Goal: Information Seeking & Learning: Learn about a topic

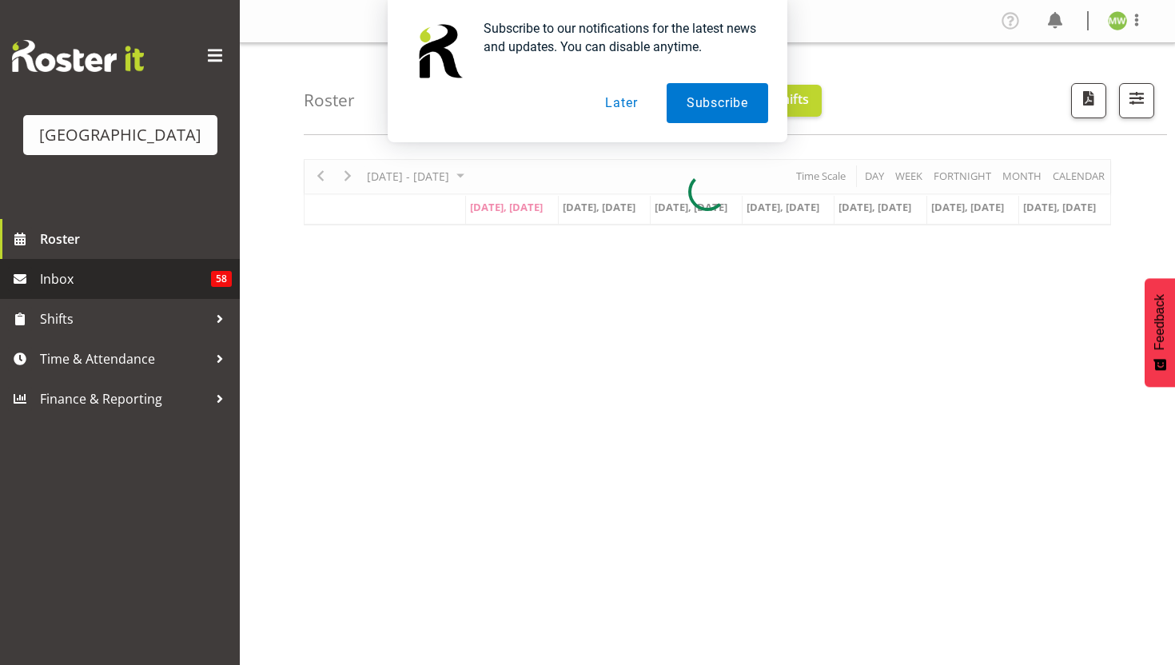
click at [50, 284] on span "Inbox" at bounding box center [125, 279] width 171 height 24
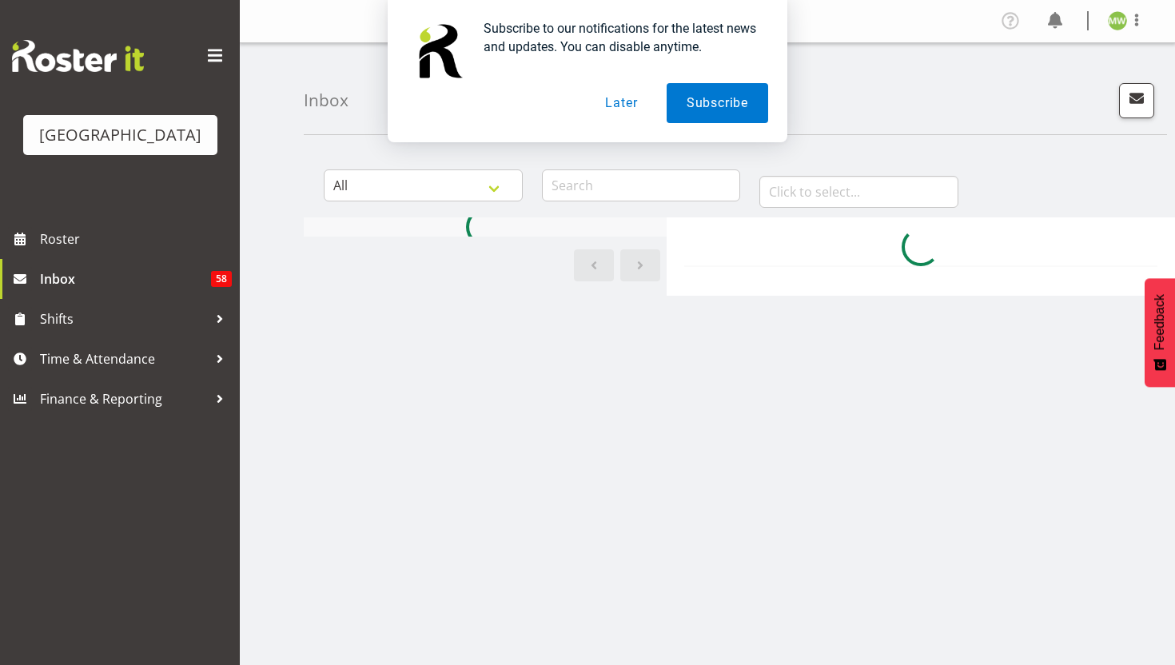
click at [621, 96] on button "Later" at bounding box center [621, 103] width 72 height 40
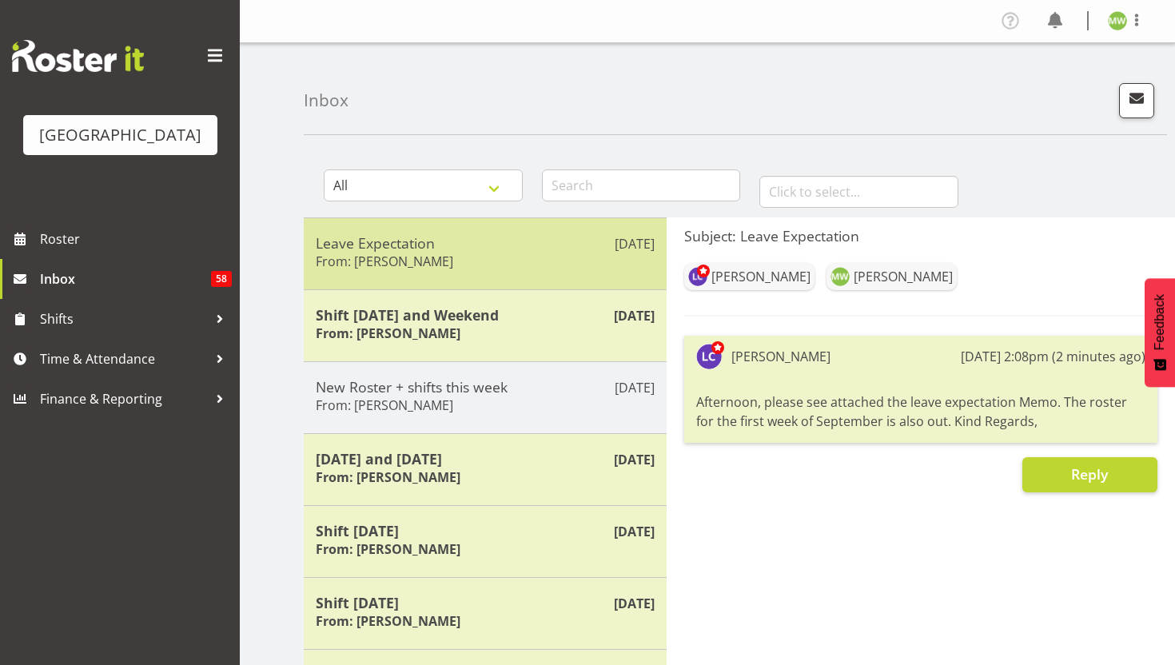
click at [416, 288] on div "Aug 18th Leave Expectation From: Laurie Cook" at bounding box center [485, 253] width 363 height 72
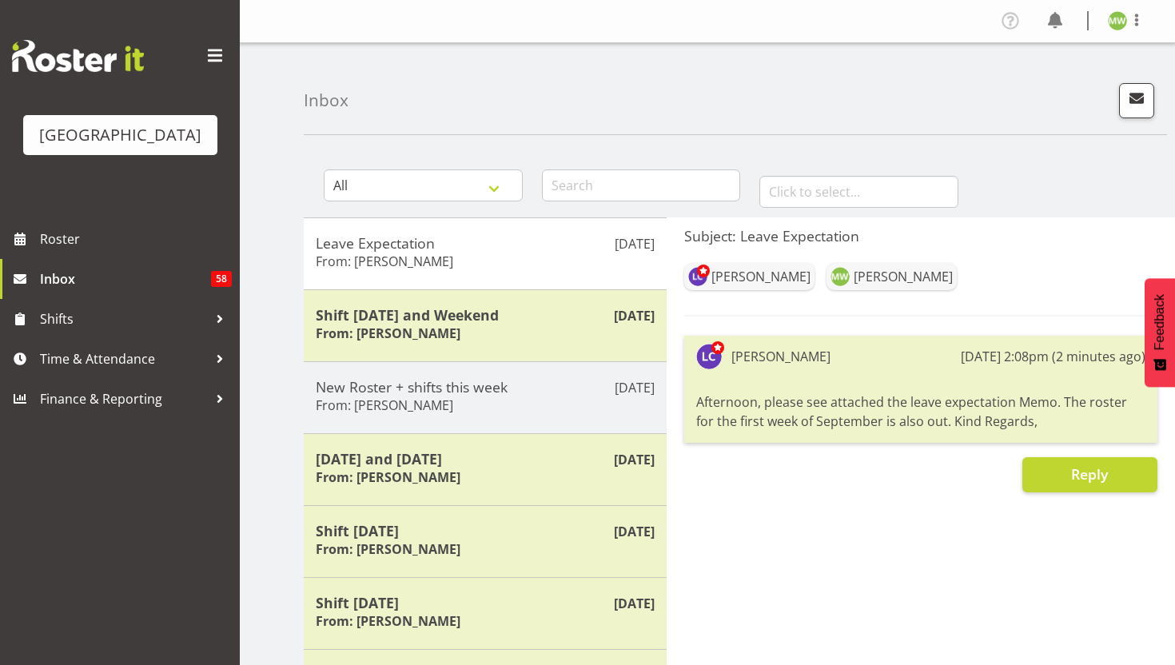
click at [739, 283] on div "[PERSON_NAME]" at bounding box center [760, 276] width 99 height 19
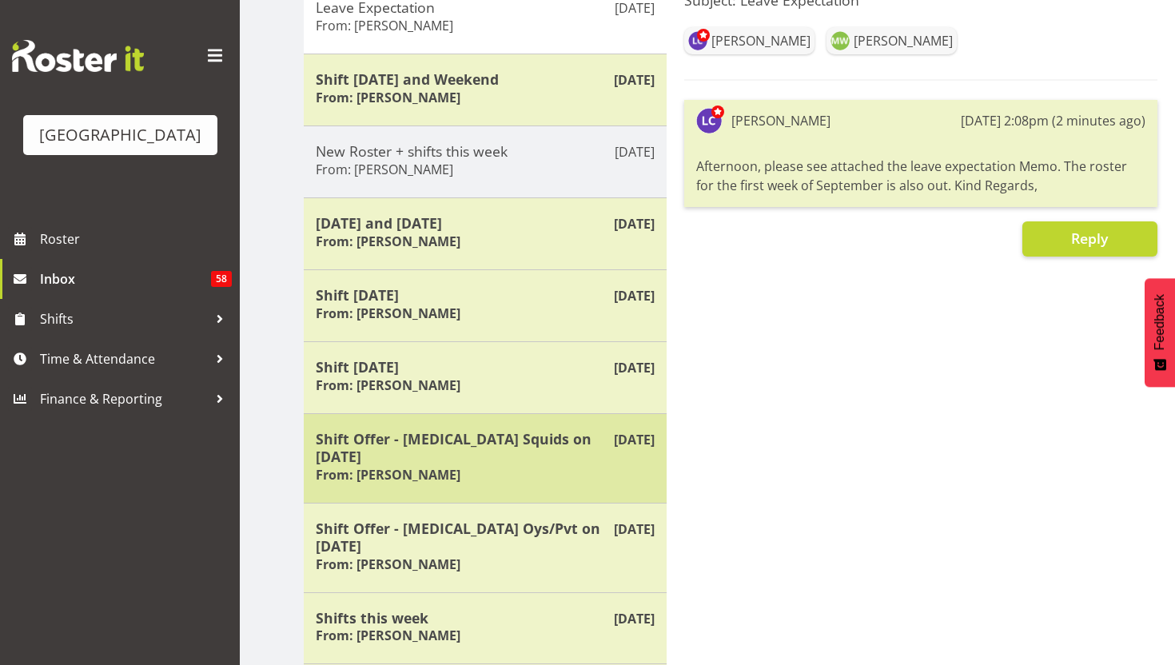
scroll to position [223, 0]
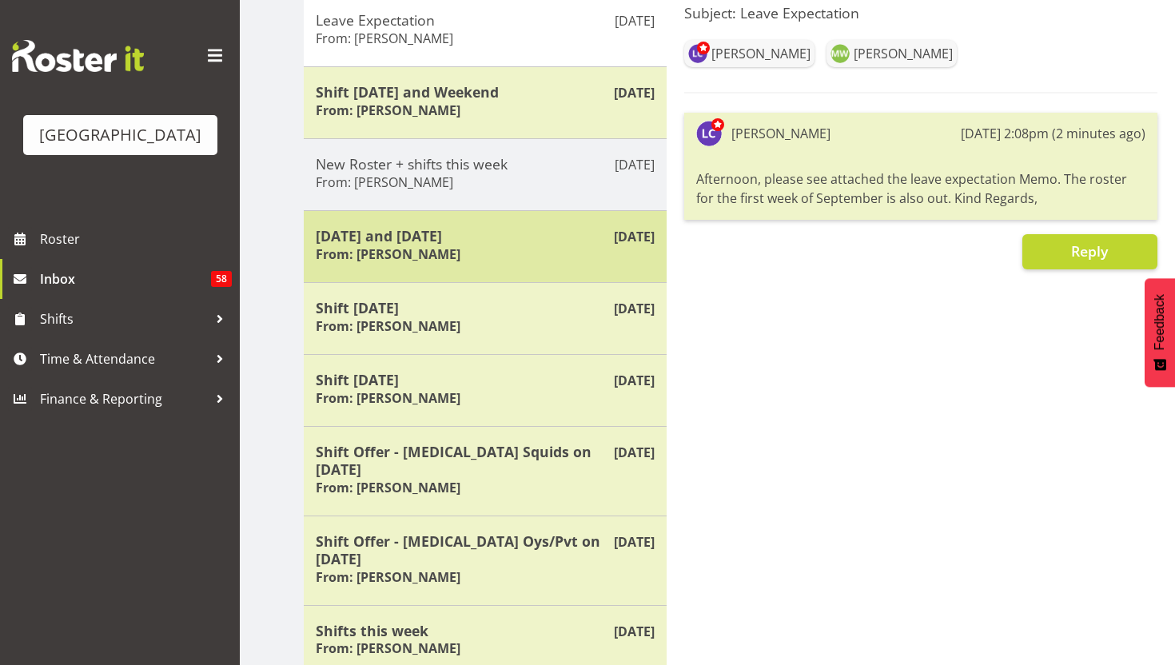
click at [396, 244] on div "Monday and Tuesday From: Laurie Cook" at bounding box center [485, 246] width 339 height 39
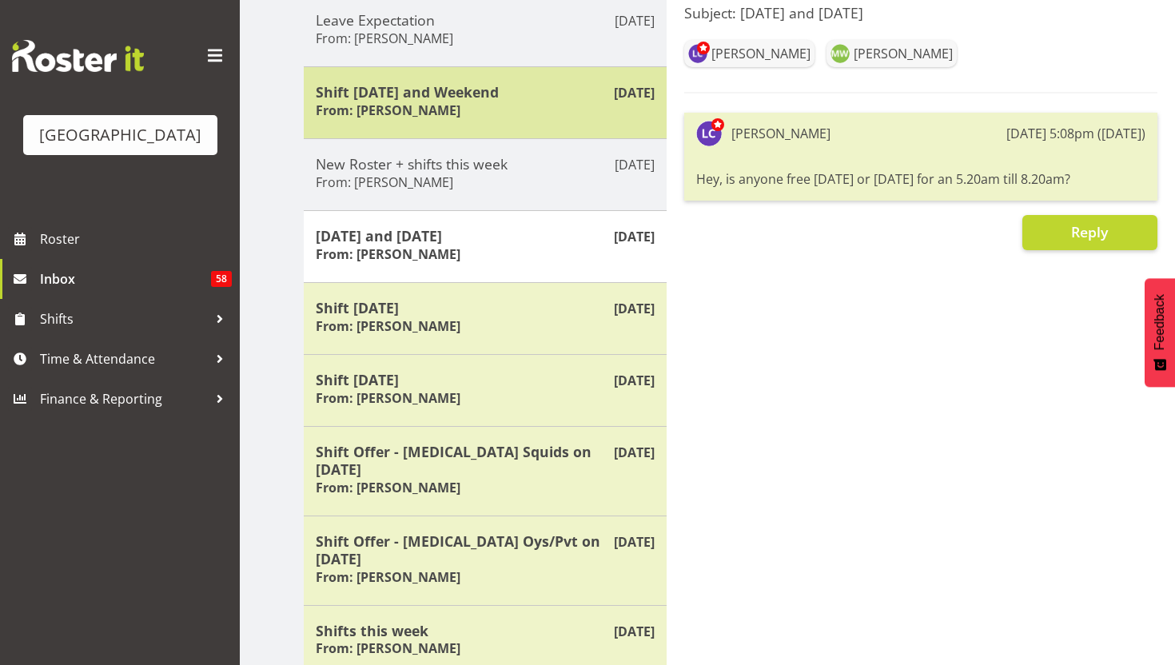
click at [460, 123] on div "Aug 15th Shift today and Weekend From: Laurie Cook" at bounding box center [485, 102] width 363 height 72
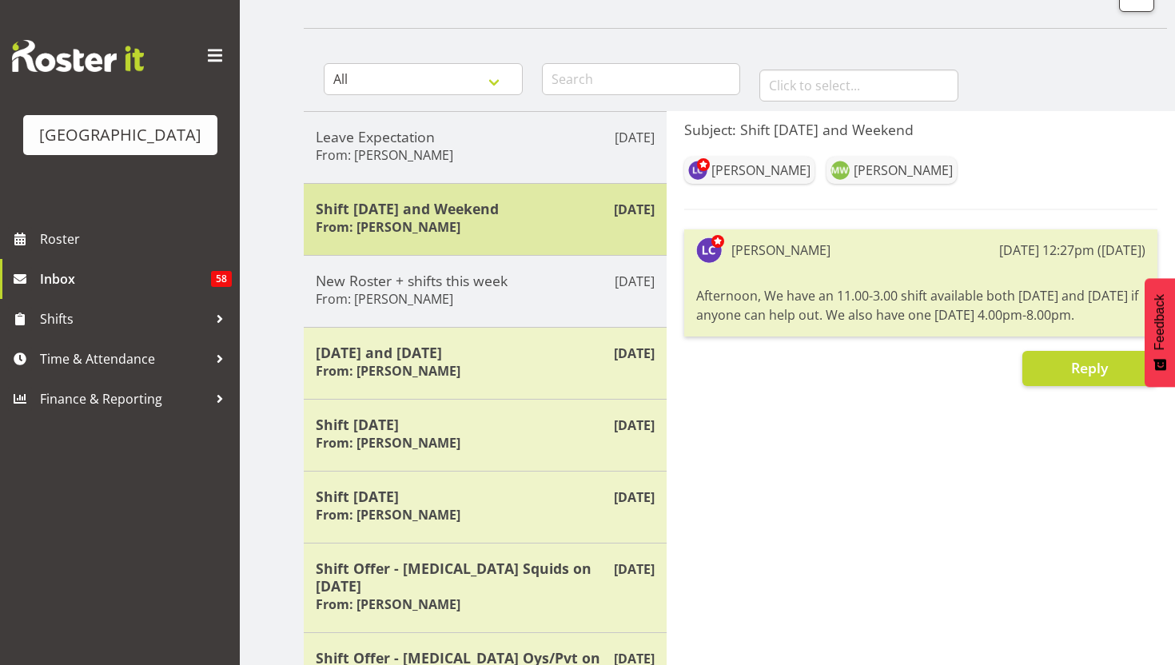
scroll to position [93, 0]
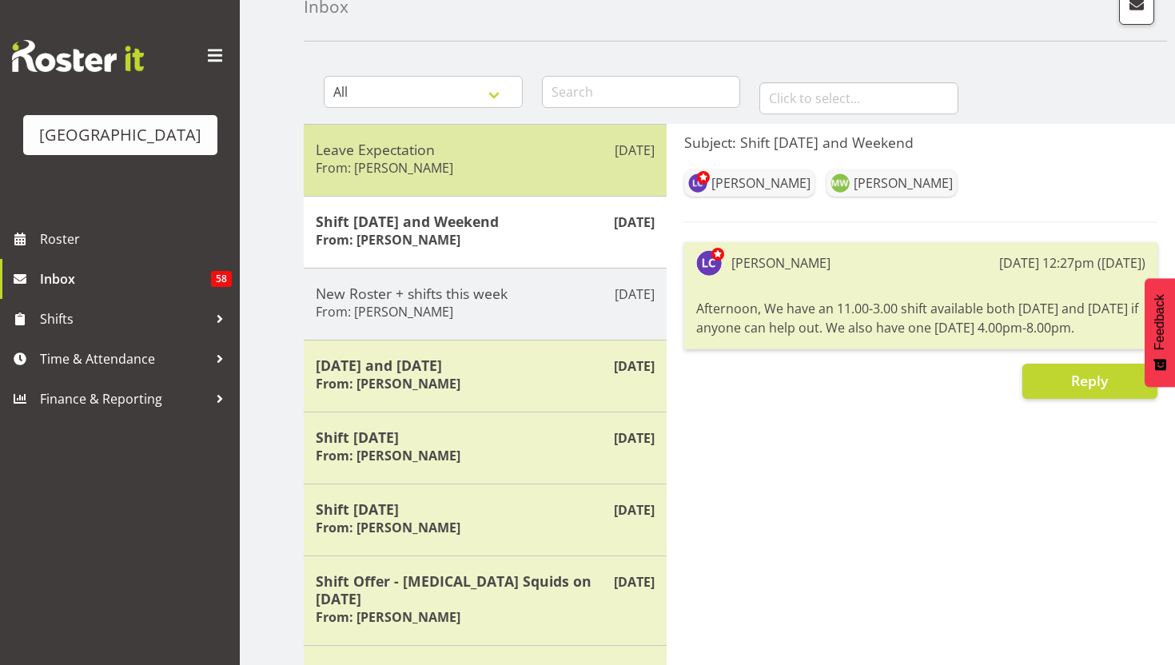
click at [448, 192] on div "Aug 18th Leave Expectation From: Laurie Cook" at bounding box center [485, 160] width 363 height 72
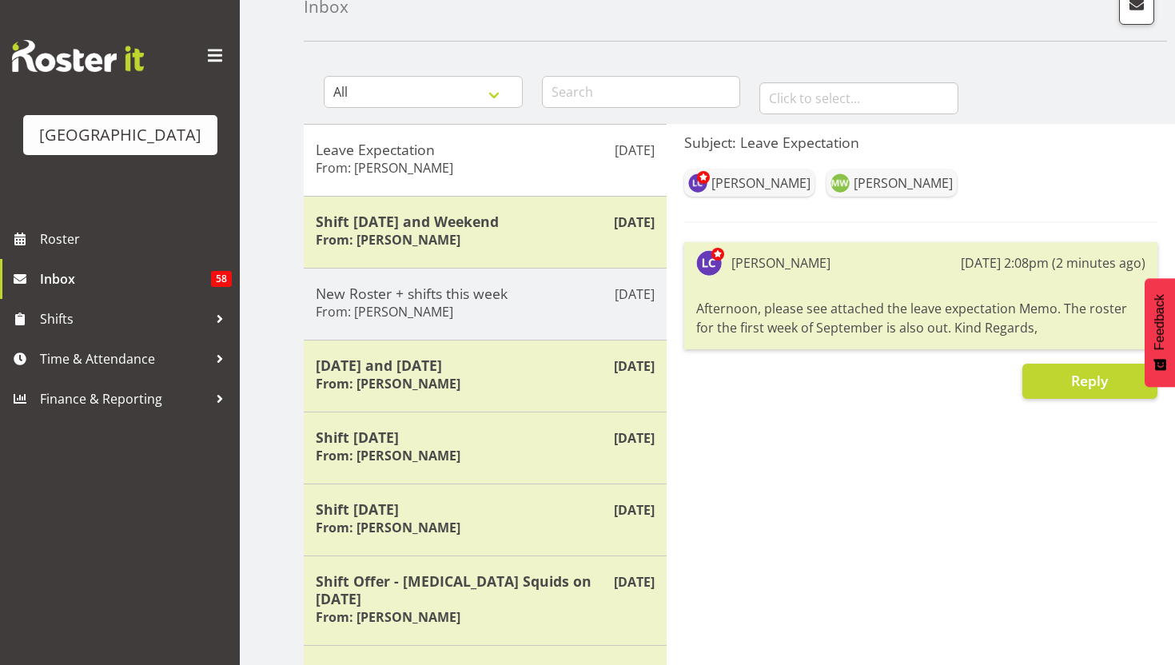
click at [929, 321] on div "Afternoon, please see attached the leave expectation Memo. The roster for the f…" at bounding box center [920, 318] width 449 height 46
click at [711, 266] on img at bounding box center [709, 263] width 26 height 26
click at [777, 262] on div "[PERSON_NAME]" at bounding box center [780, 262] width 99 height 19
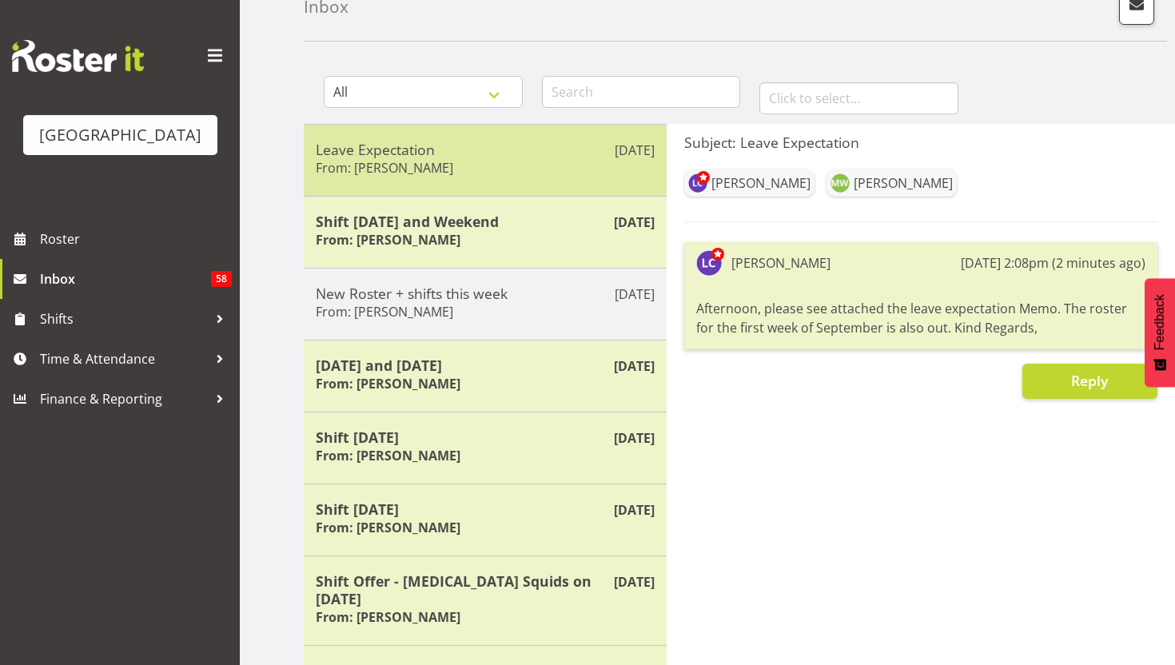
scroll to position [0, 0]
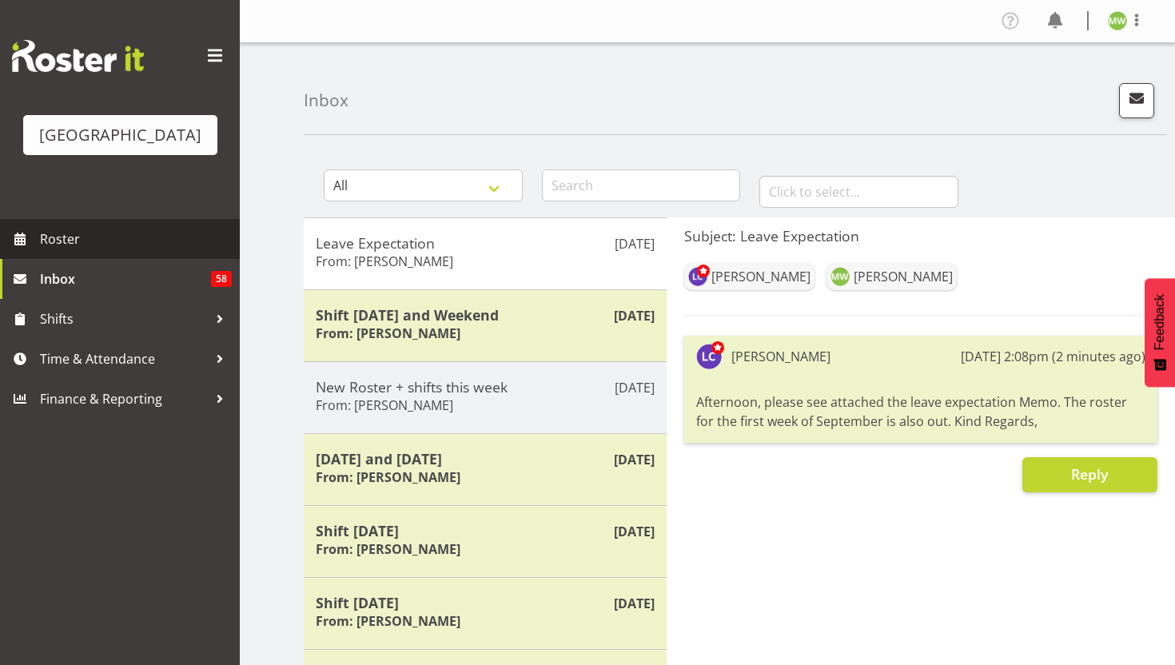
click at [55, 227] on span "Roster" at bounding box center [136, 239] width 192 height 24
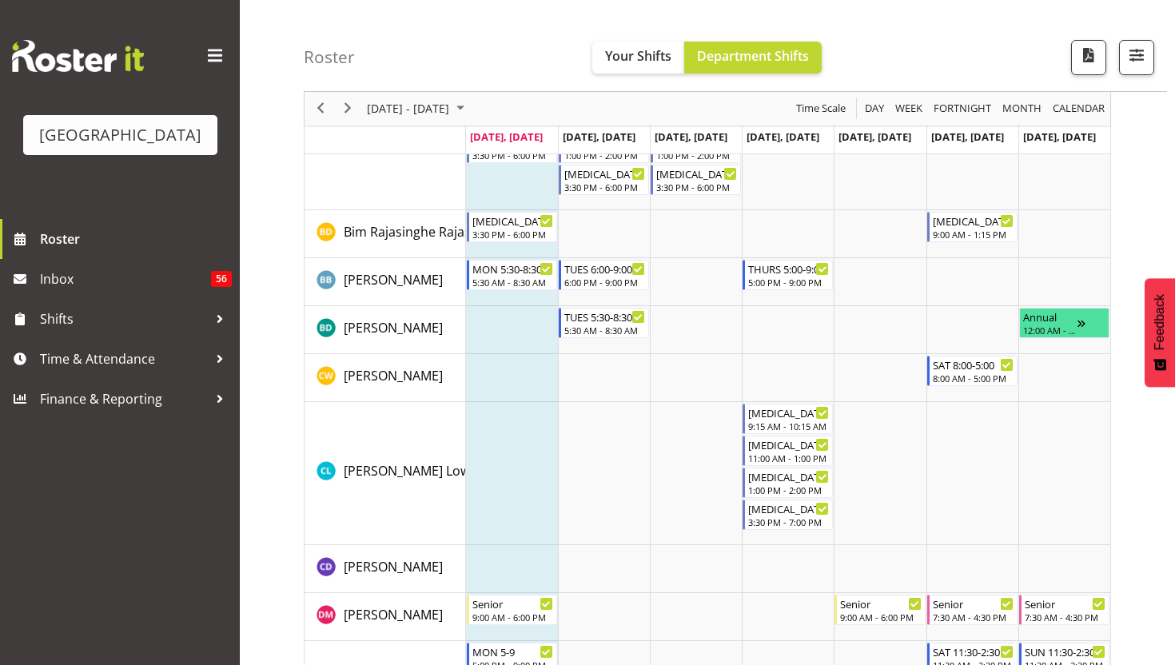
scroll to position [468, 0]
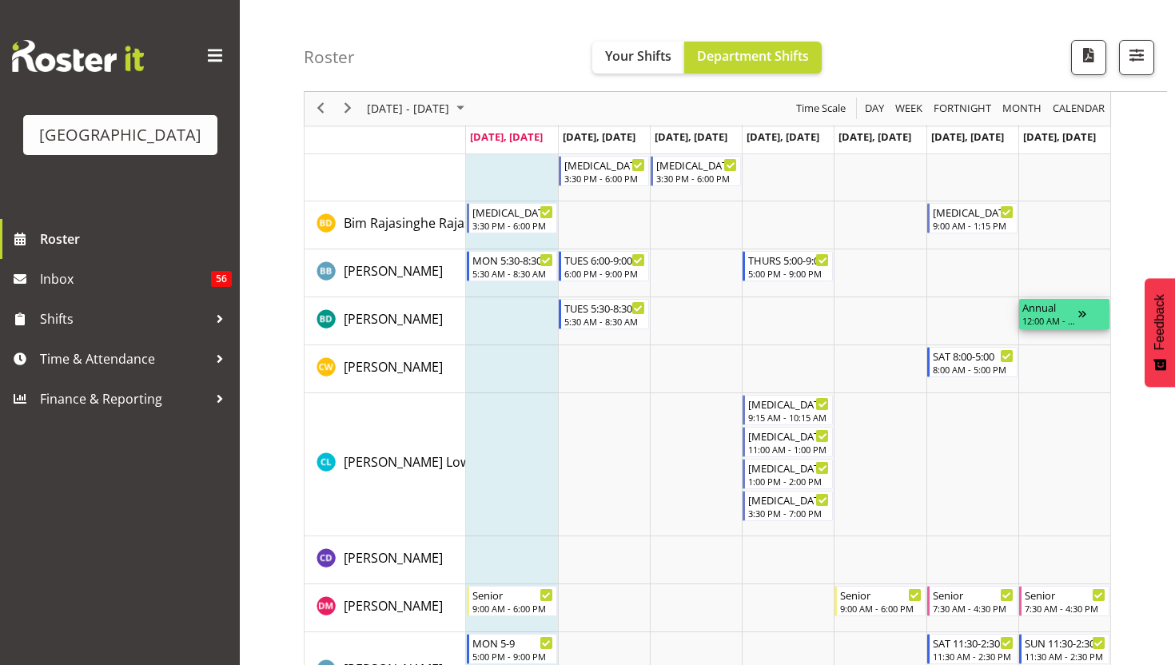
click at [1087, 314] on div "Timeline Week of August 18, 2025" at bounding box center [1092, 314] width 28 height 30
click at [1079, 312] on div "Timeline Week of August 18, 2025" at bounding box center [1092, 314] width 28 height 30
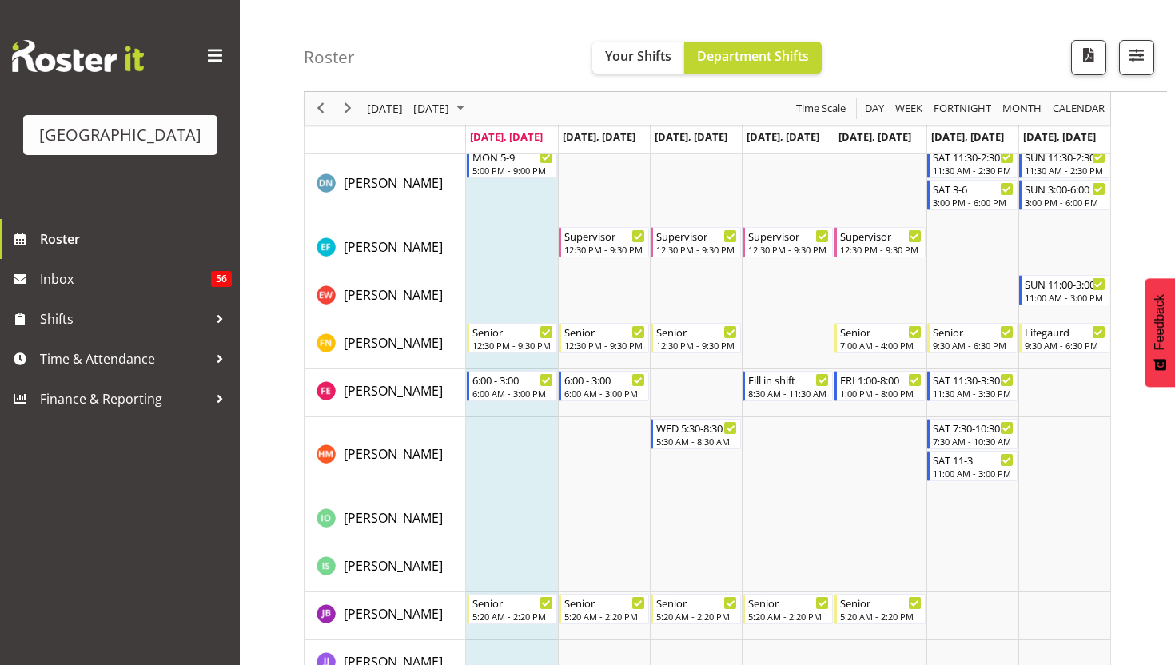
scroll to position [965, 0]
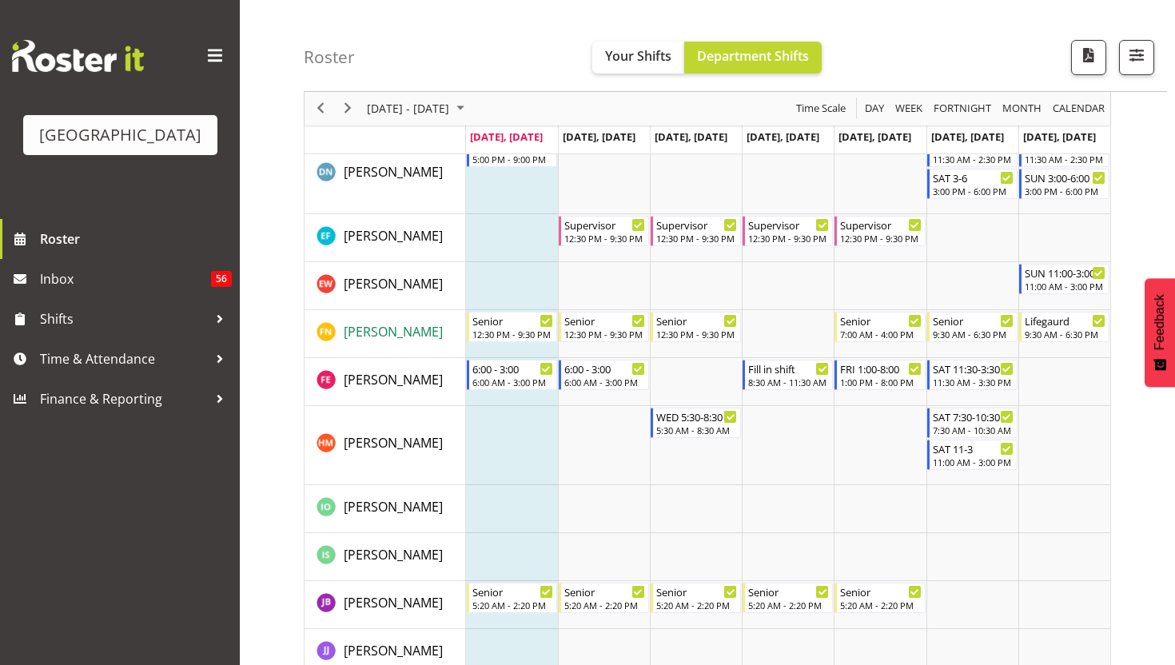
click at [355, 339] on span "[PERSON_NAME]" at bounding box center [393, 332] width 99 height 18
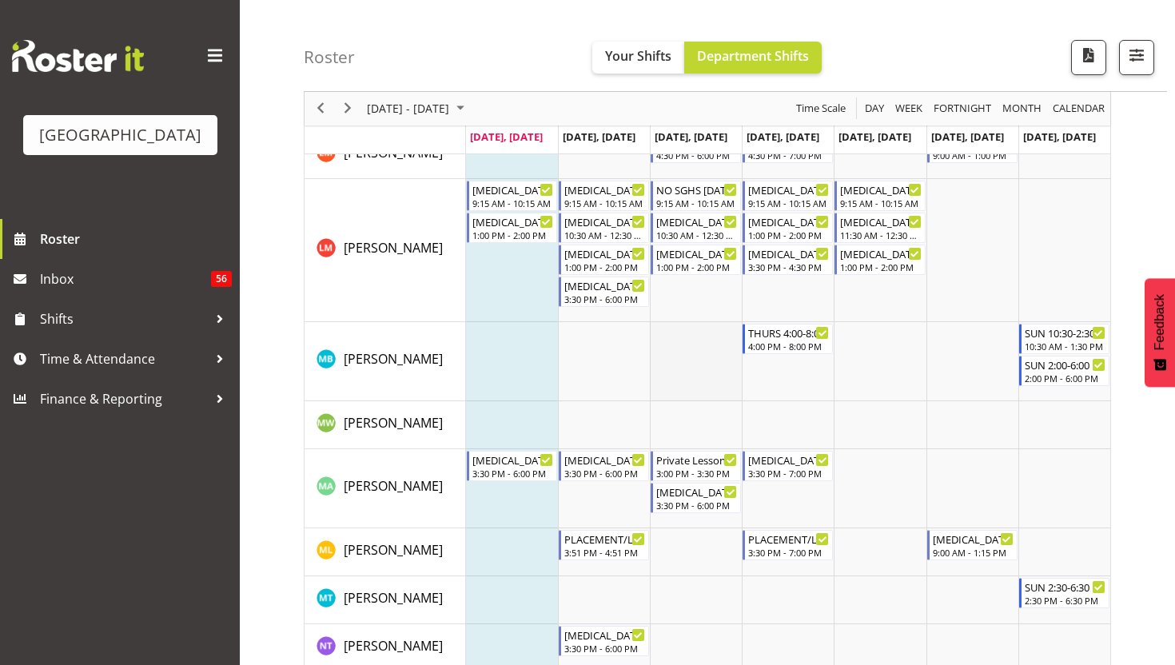
scroll to position [2297, 0]
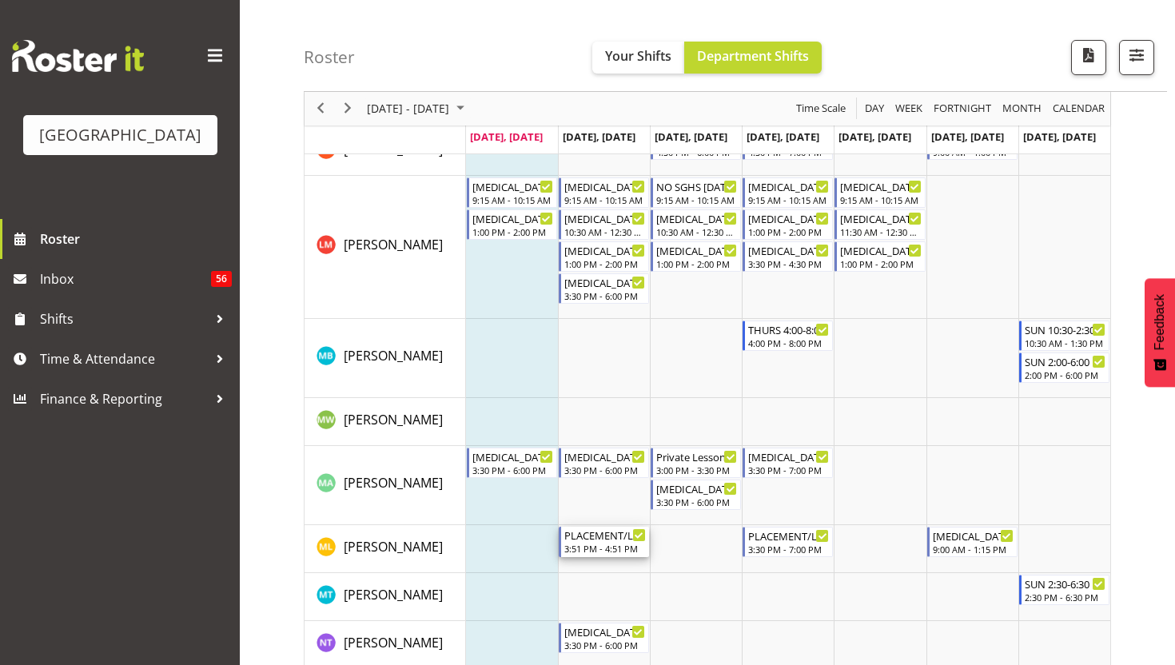
click at [595, 540] on div "PLACEMENT/LEAVE" at bounding box center [605, 535] width 82 height 16
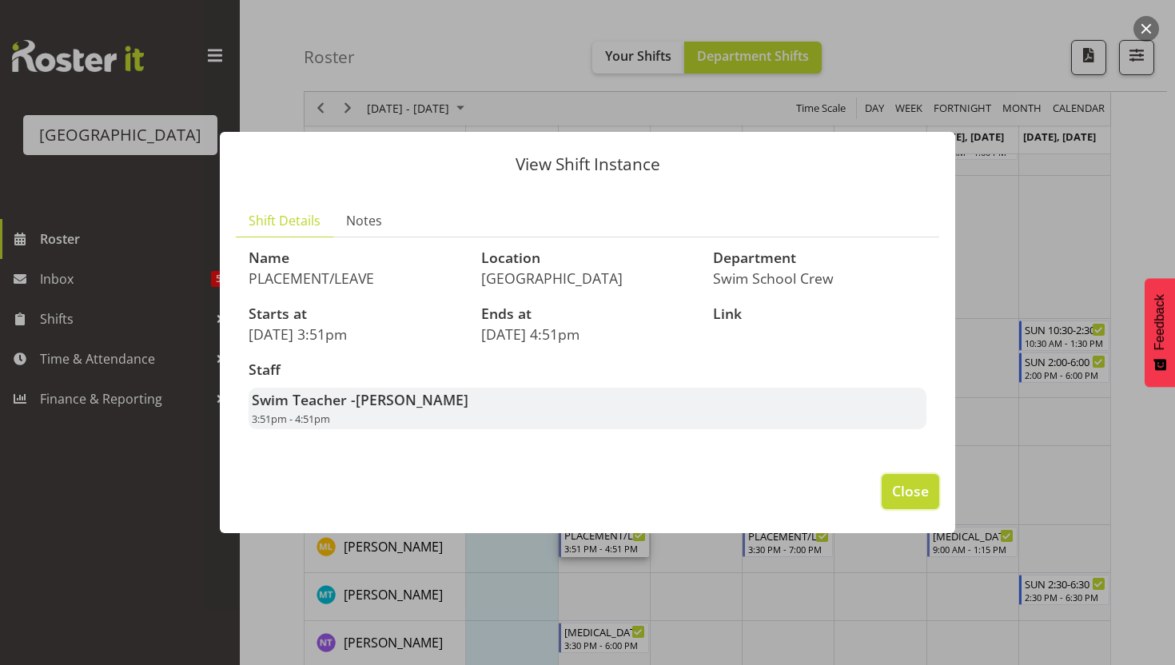
click at [928, 488] on span "Close" at bounding box center [910, 490] width 37 height 21
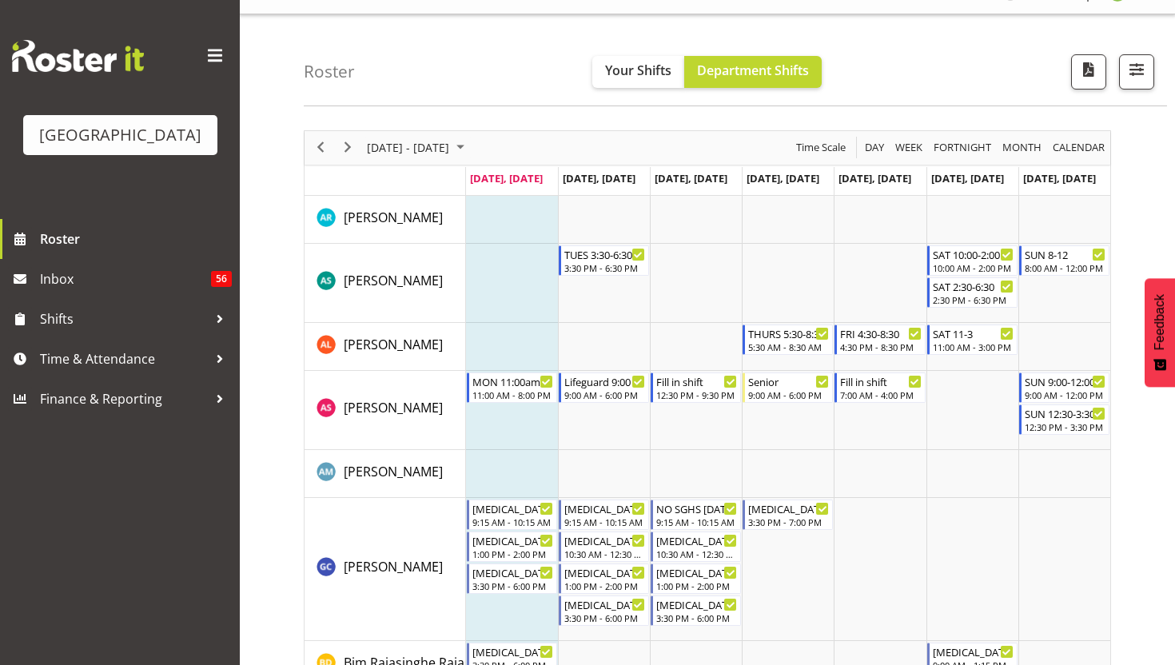
scroll to position [151, 0]
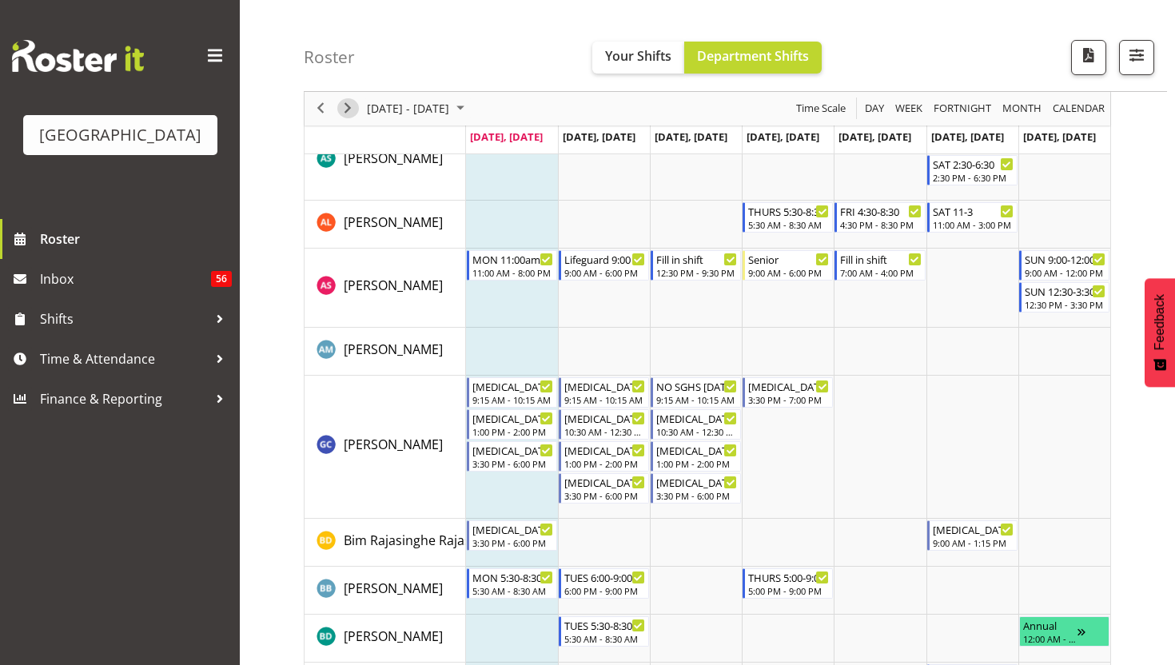
click at [350, 114] on span "Next" at bounding box center [347, 109] width 19 height 20
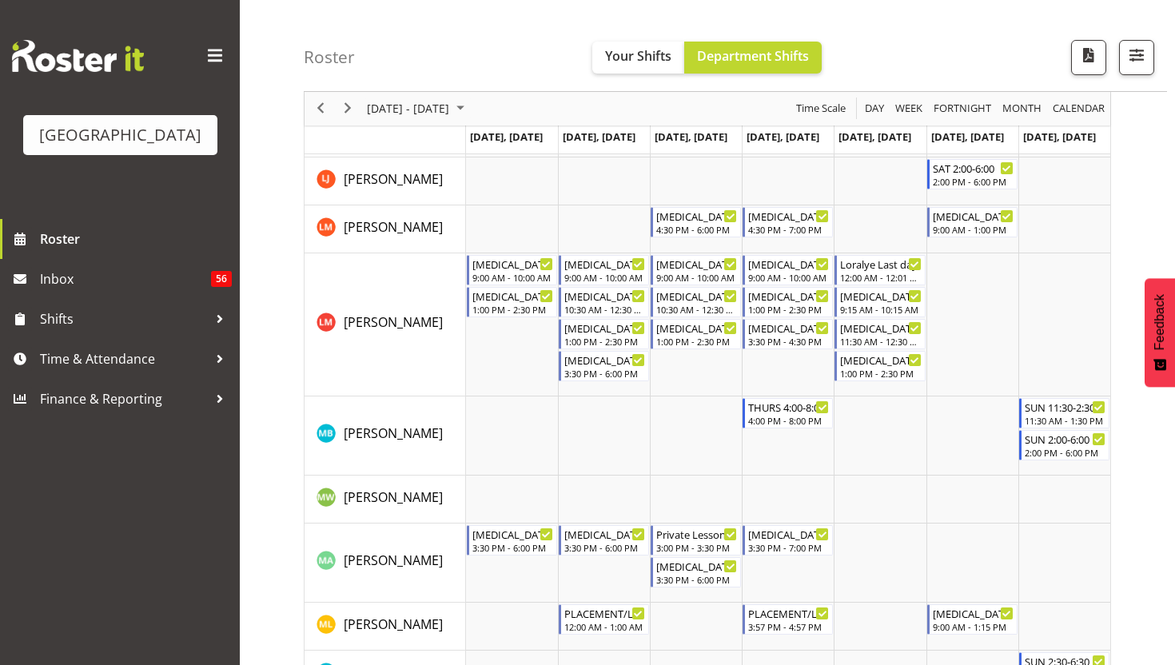
scroll to position [2237, 0]
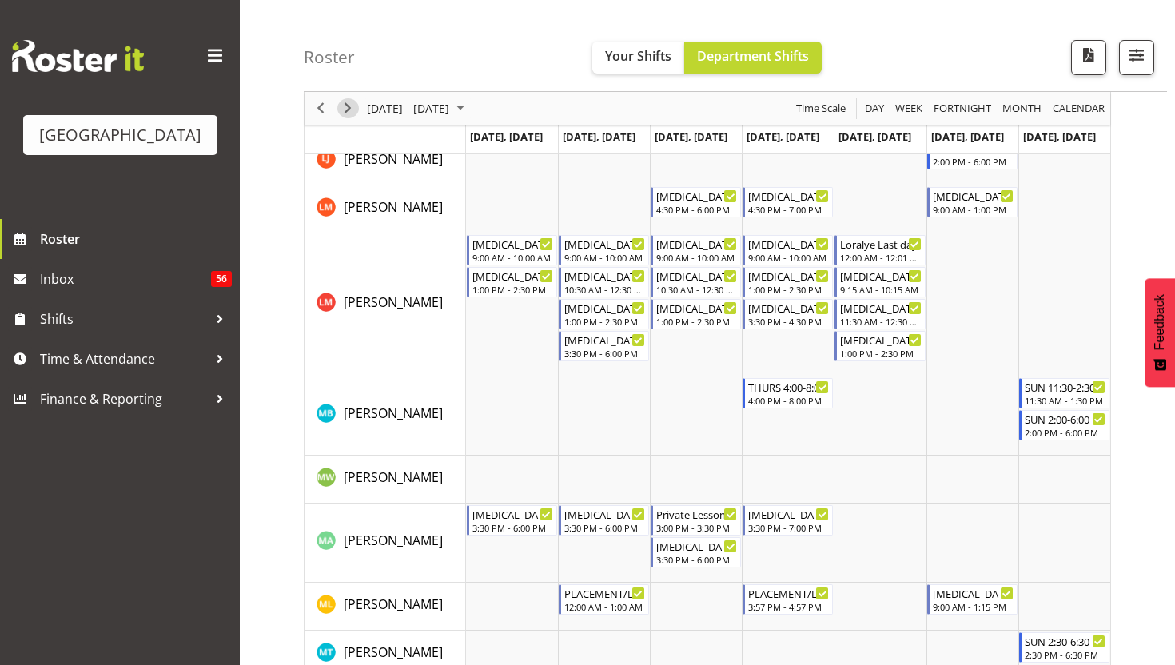
click at [351, 108] on span "Next" at bounding box center [347, 109] width 19 height 20
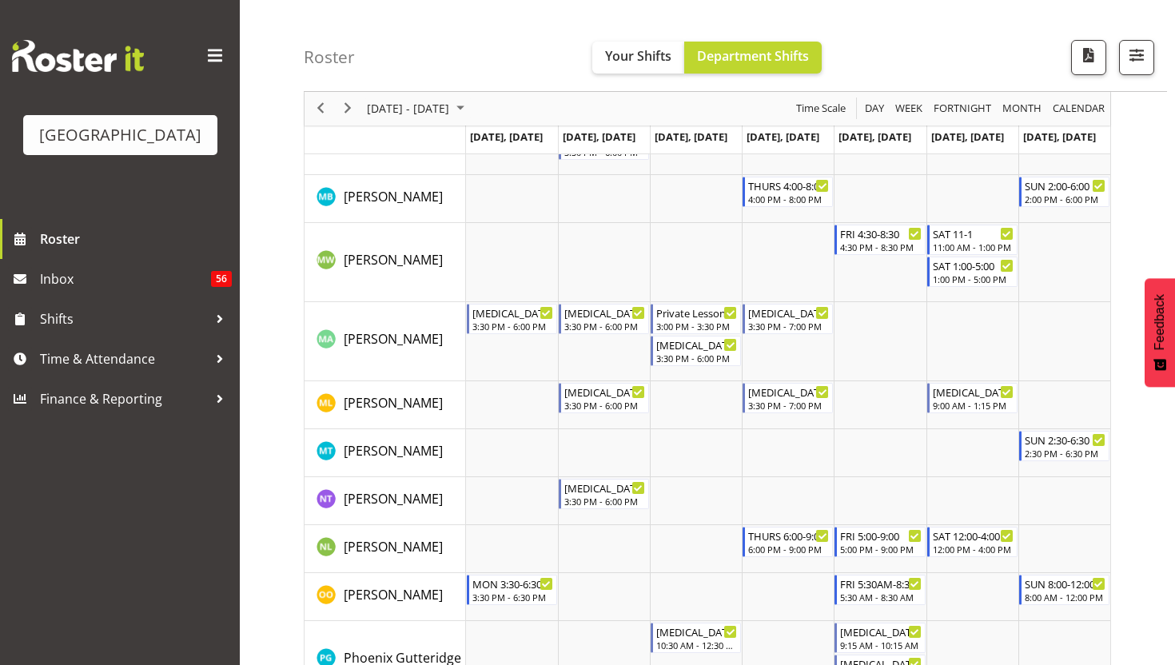
scroll to position [2175, 0]
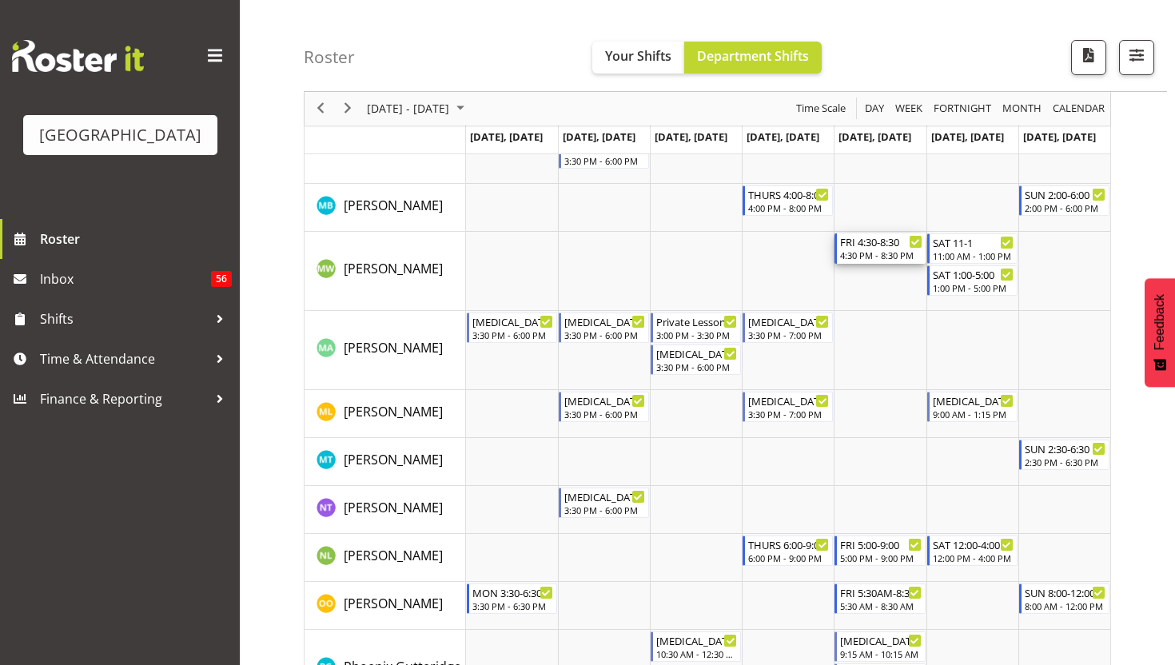
click at [867, 254] on div "4:30 PM - 8:30 PM" at bounding box center [881, 255] width 82 height 13
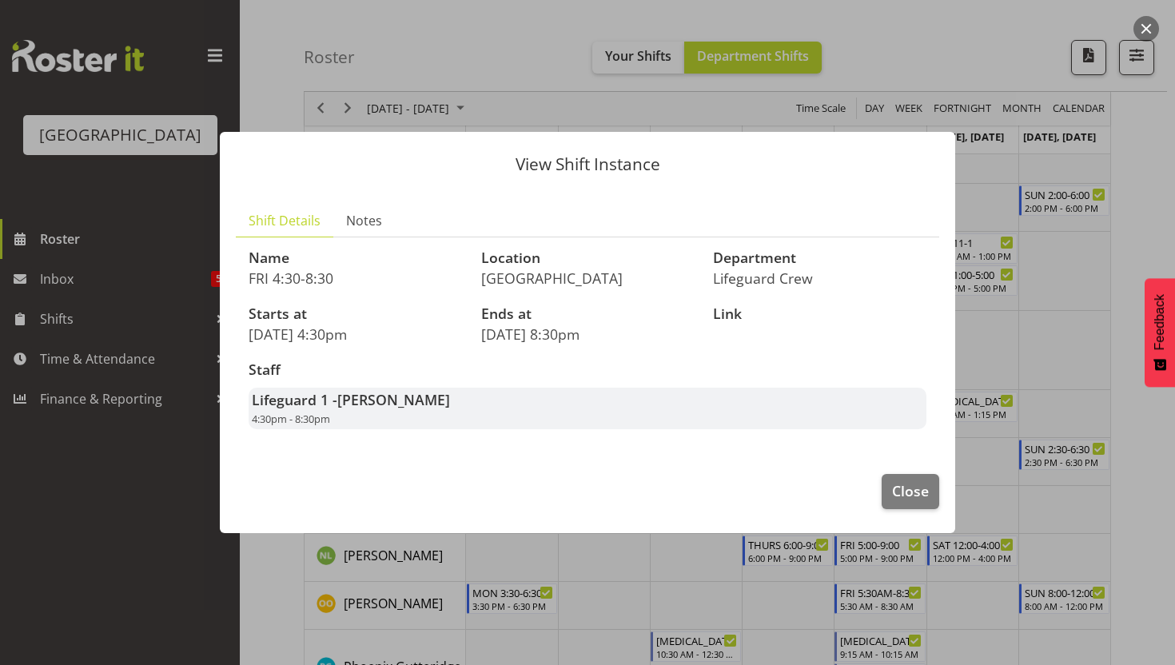
click at [455, 559] on div "View Shift Instance Shift Details Notes Name FRI 4:30-8:30 Location [GEOGRAPHIC…" at bounding box center [587, 332] width 767 height 480
click at [887, 490] on button "Close" at bounding box center [910, 491] width 58 height 35
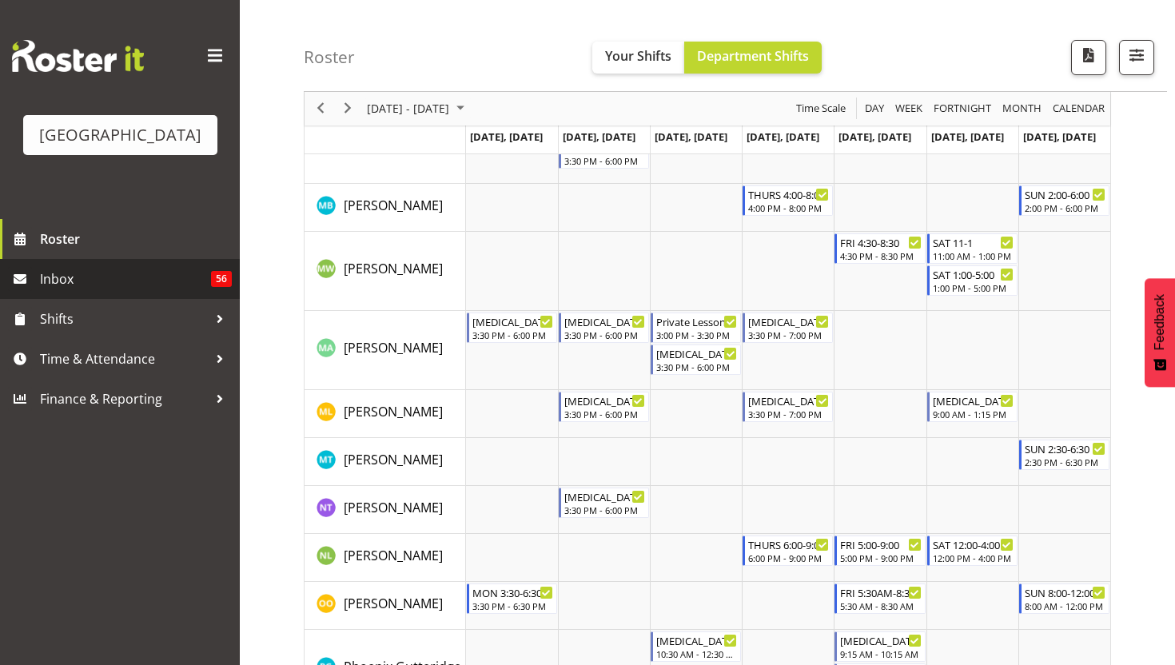
click at [82, 284] on span "Inbox" at bounding box center [125, 279] width 171 height 24
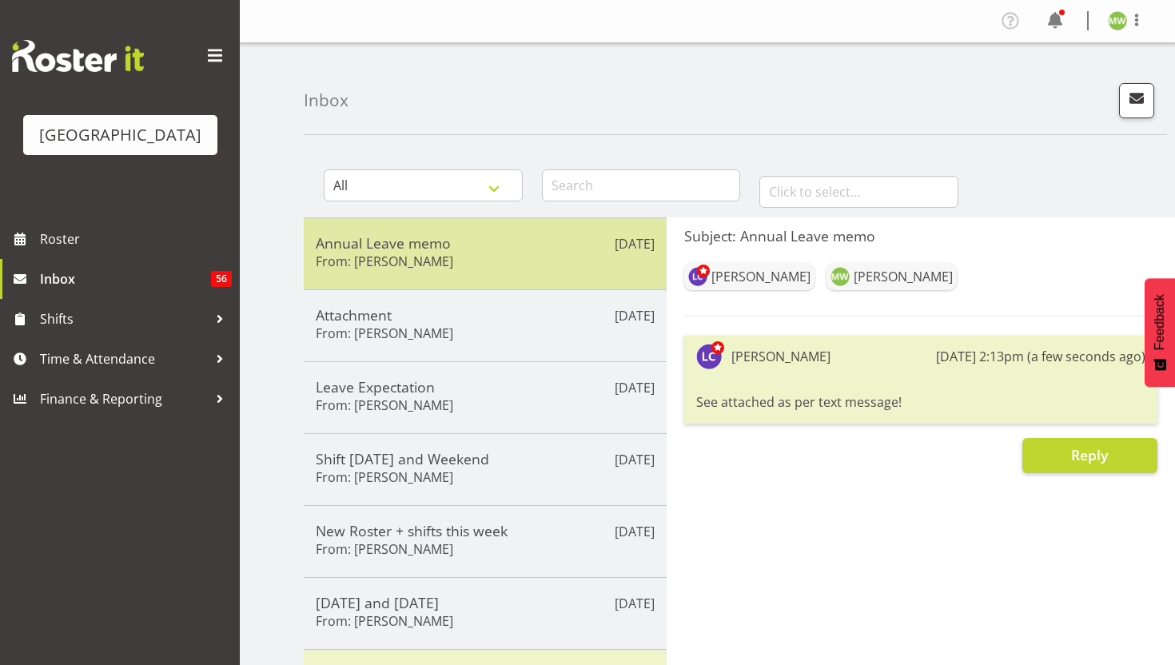
click at [380, 261] on h6 "From: Laurie Cook" at bounding box center [384, 261] width 137 height 16
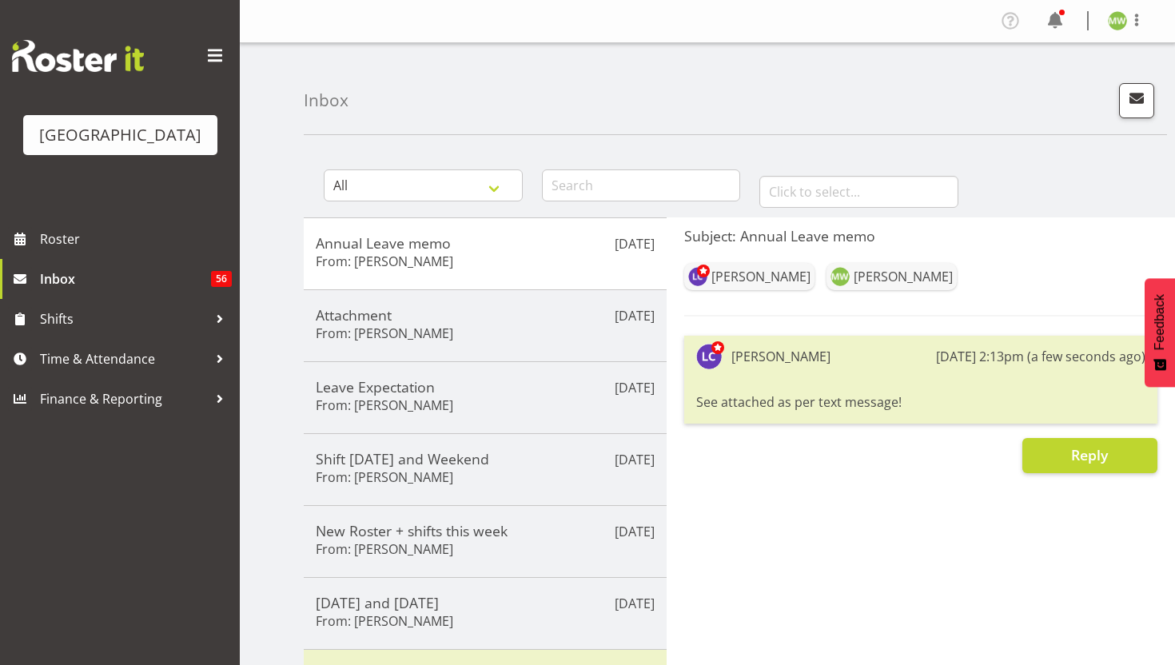
click at [839, 379] on div "Laurie Cook 18th Aug 2:13pm (a few seconds ago) See attached as per text messag…" at bounding box center [920, 380] width 473 height 88
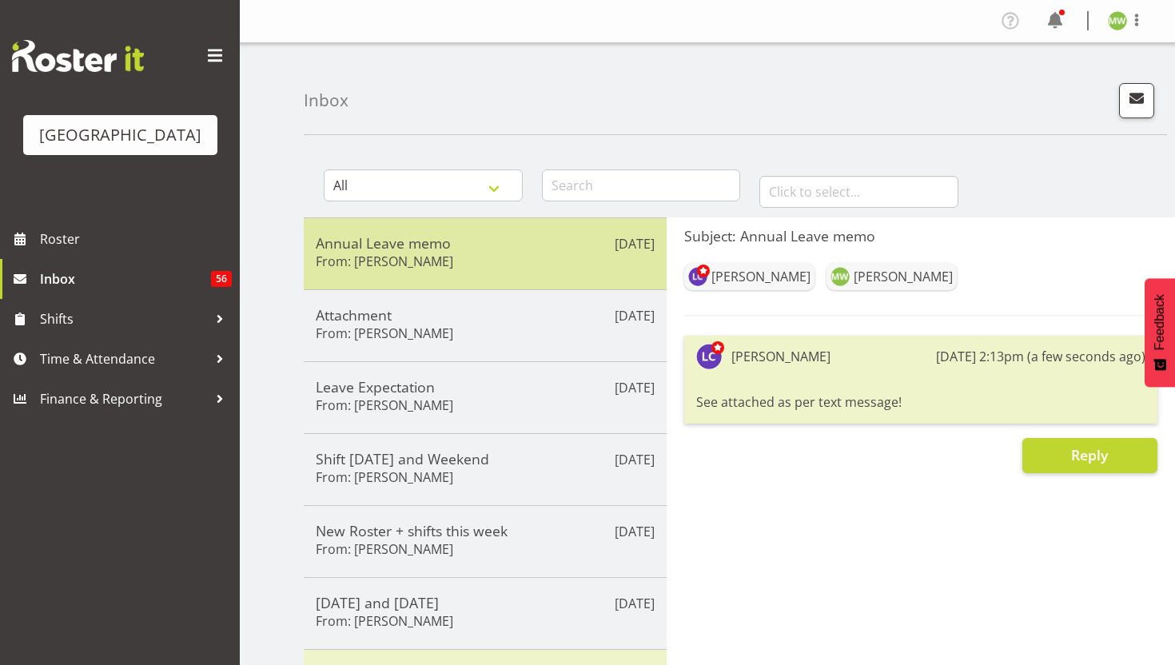
click at [412, 239] on h5 "Annual Leave memo" at bounding box center [485, 243] width 339 height 18
